Goal: Task Accomplishment & Management: Manage account settings

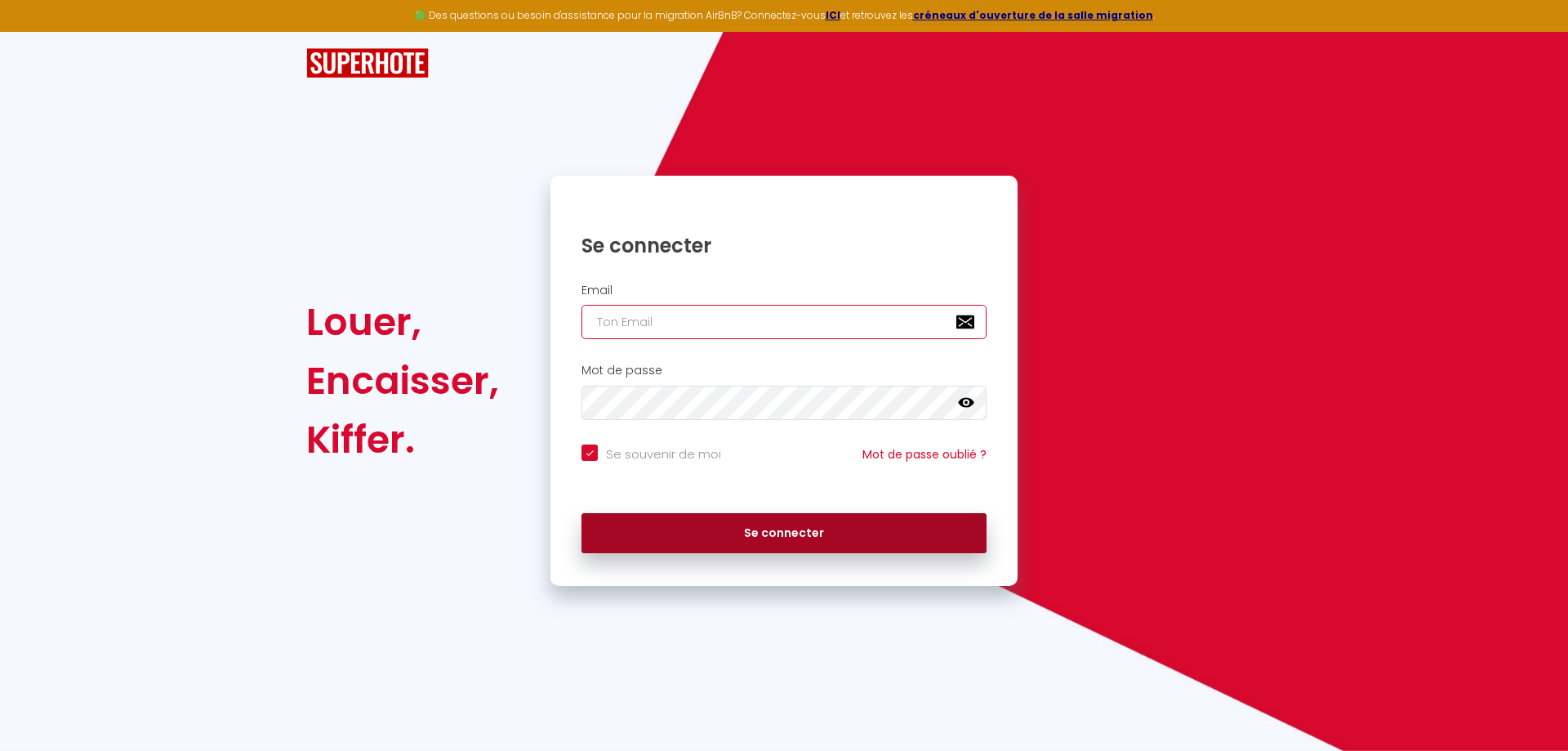
type input "[EMAIL_ADDRESS][DOMAIN_NAME]"
click at [710, 530] on button "Se connecter" at bounding box center [783, 533] width 405 height 41
checkbox input "true"
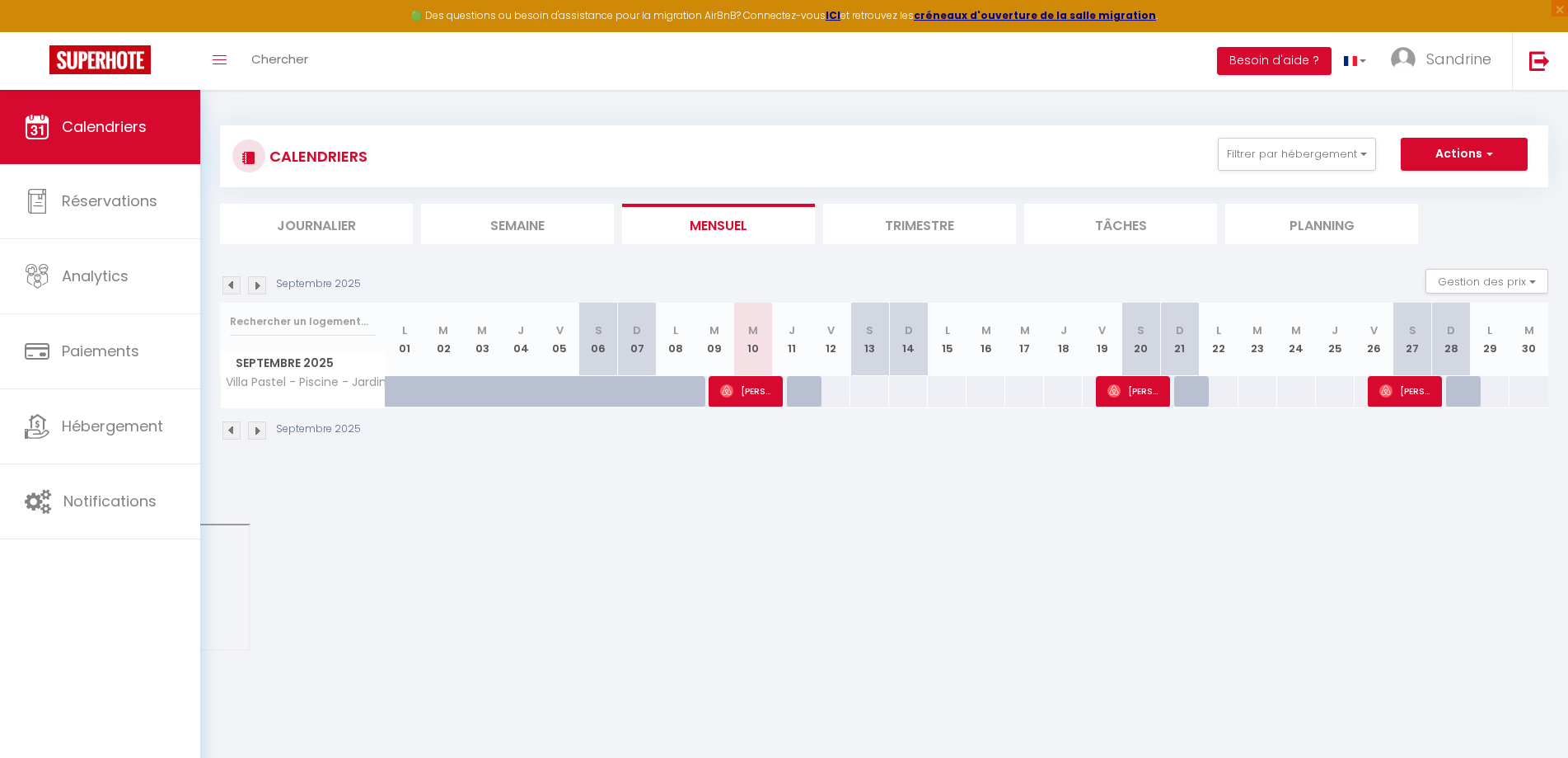
click at [906, 220] on li "Trimestre" at bounding box center [919, 223] width 193 height 41
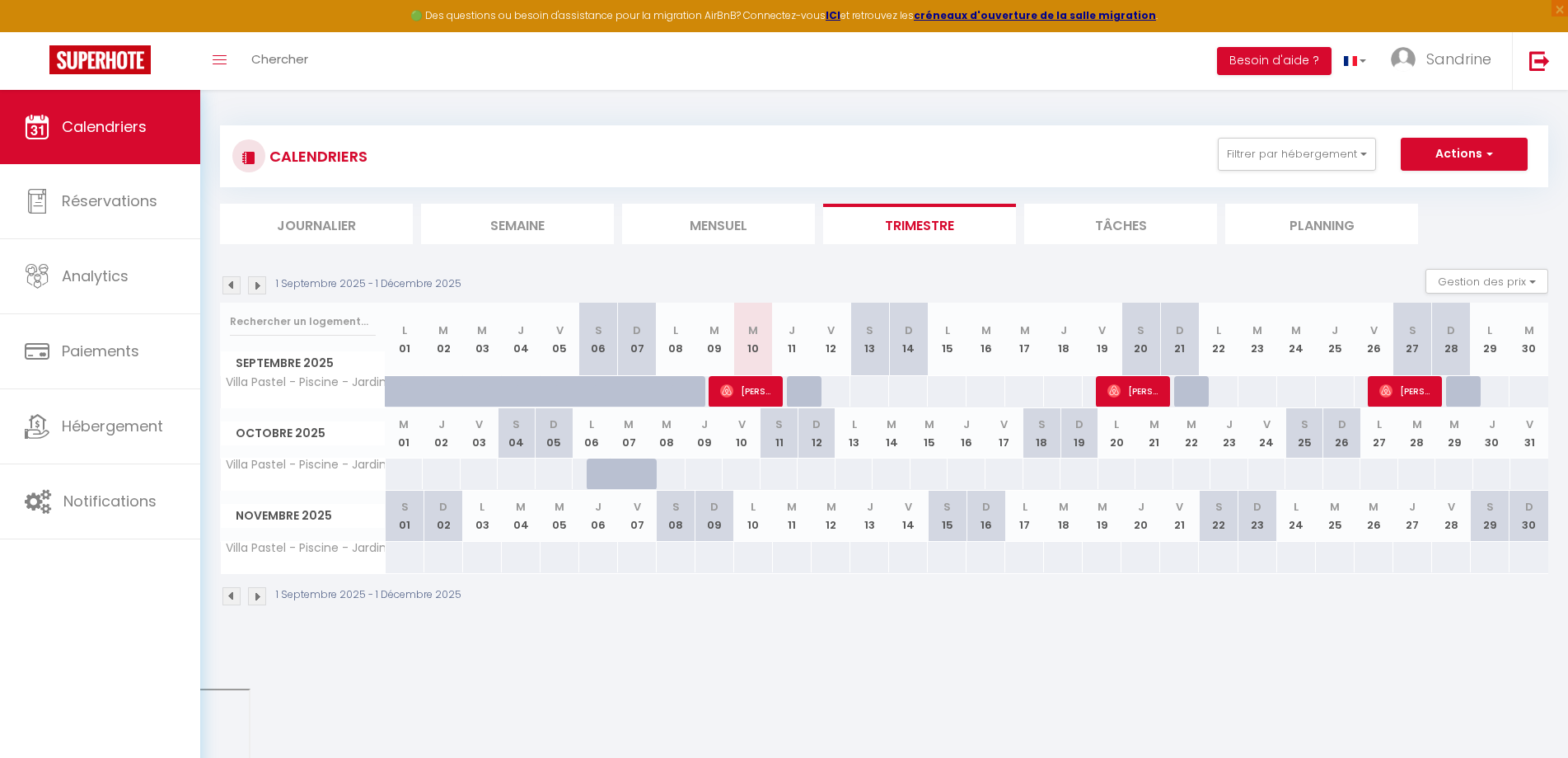
click at [646, 464] on div at bounding box center [630, 474] width 38 height 31
click at [260, 596] on img at bounding box center [257, 595] width 18 height 18
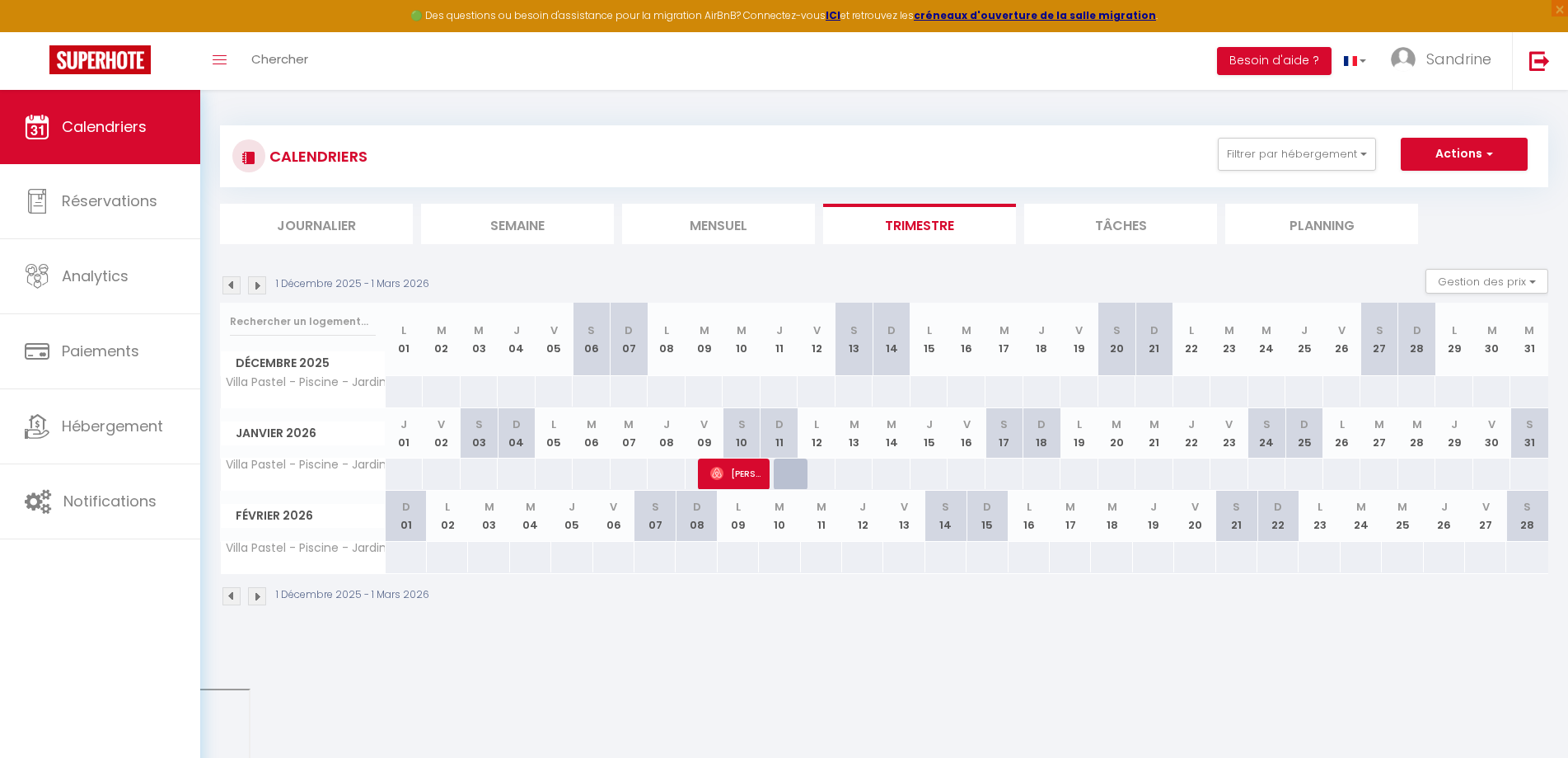
click at [232, 596] on img at bounding box center [231, 595] width 18 height 18
